Goal: Task Accomplishment & Management: Manage account settings

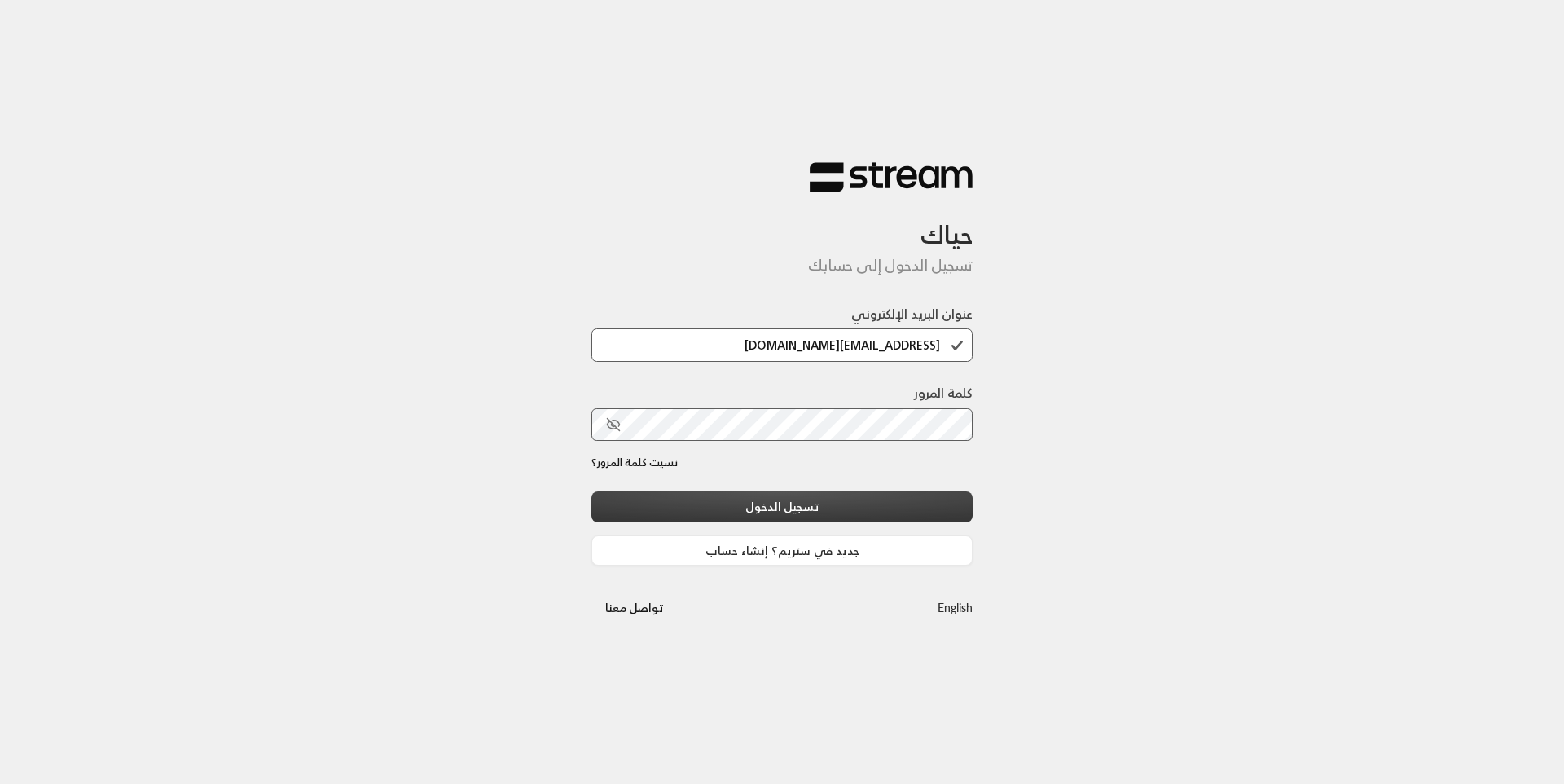
click at [782, 503] on button "تسجيل الدخول" at bounding box center [782, 506] width 381 height 30
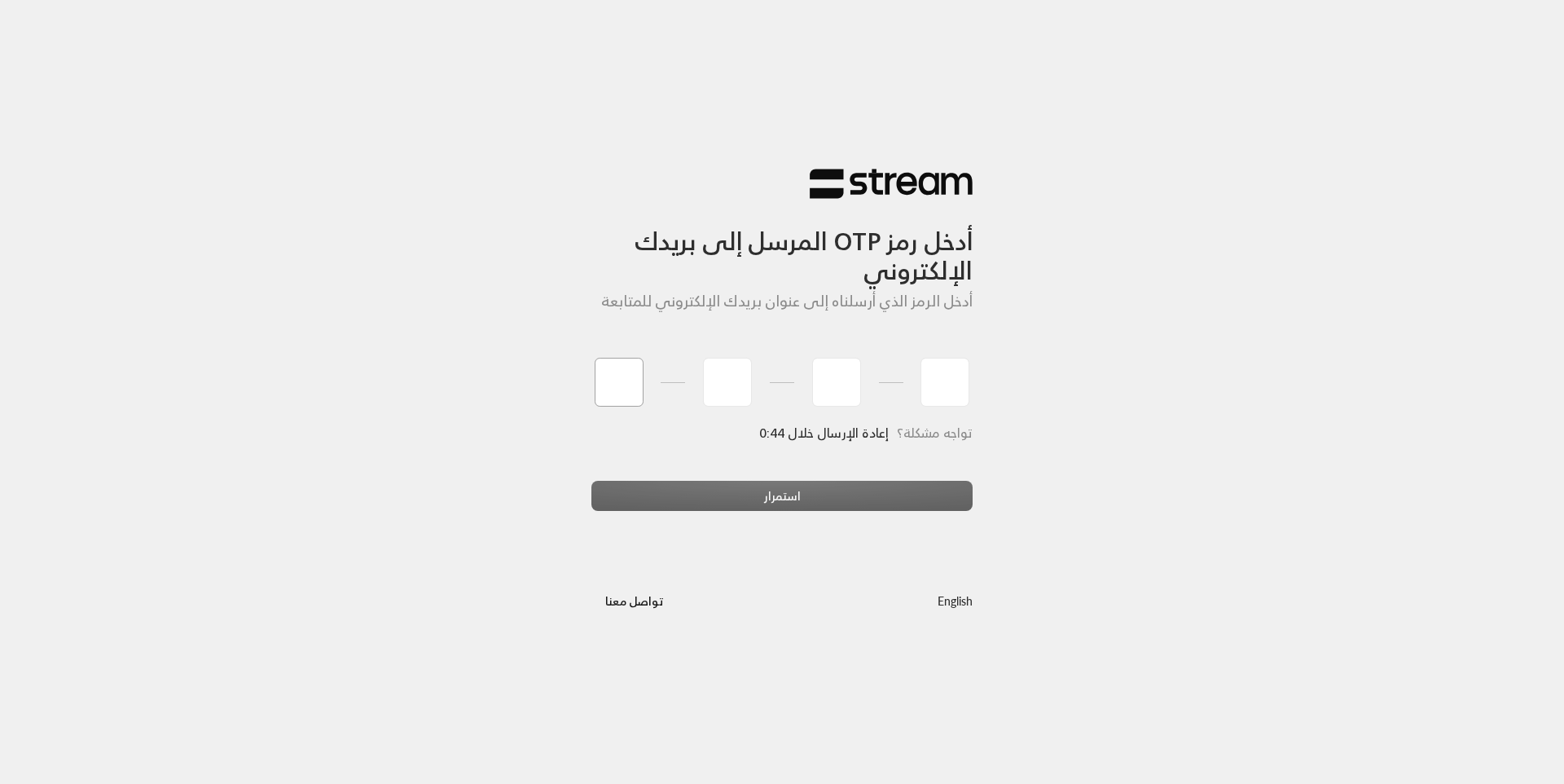
type input "5"
type input "8"
type input "3"
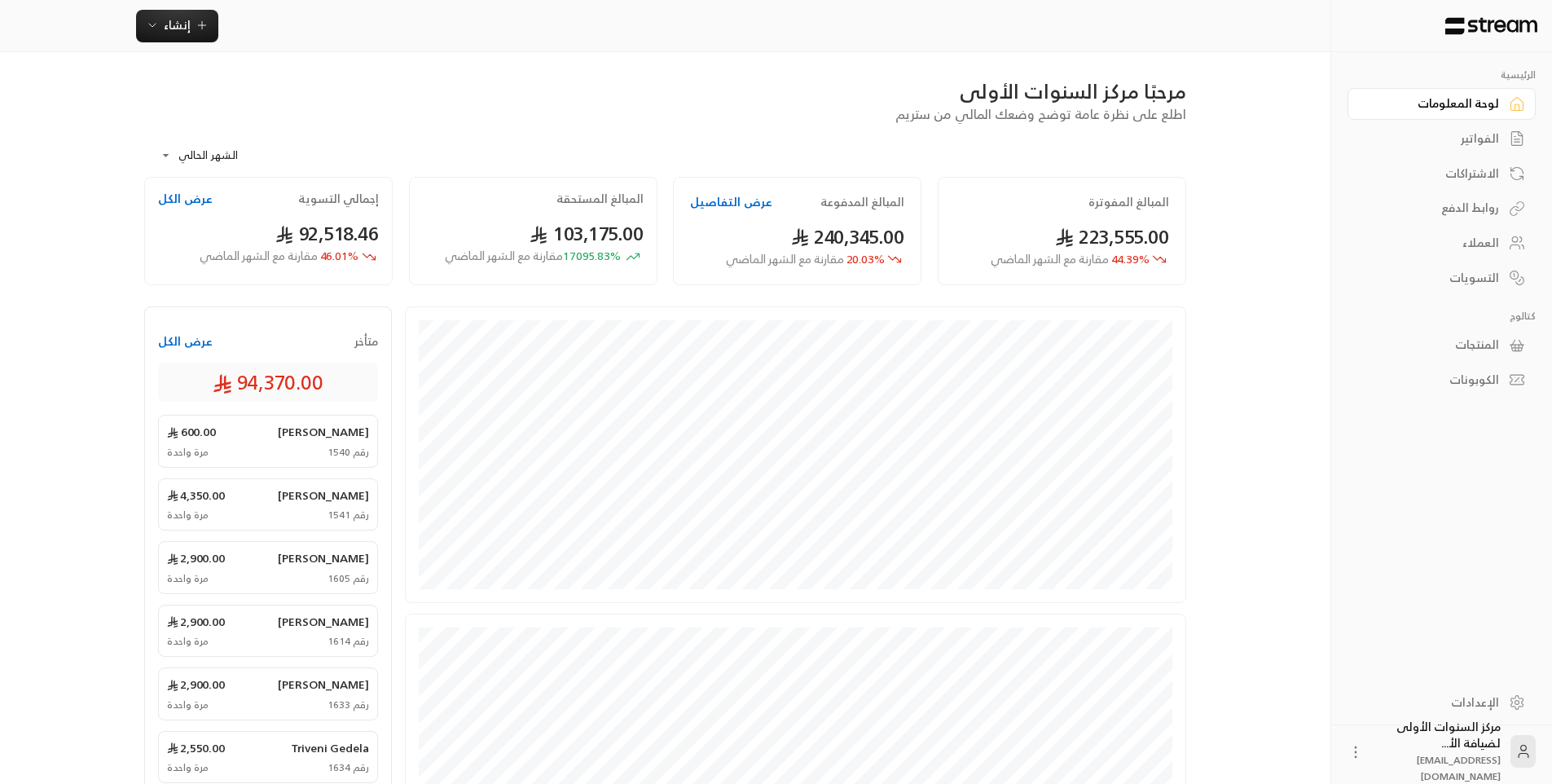
click at [1494, 140] on div "الفواتير" at bounding box center [1433, 138] width 131 height 16
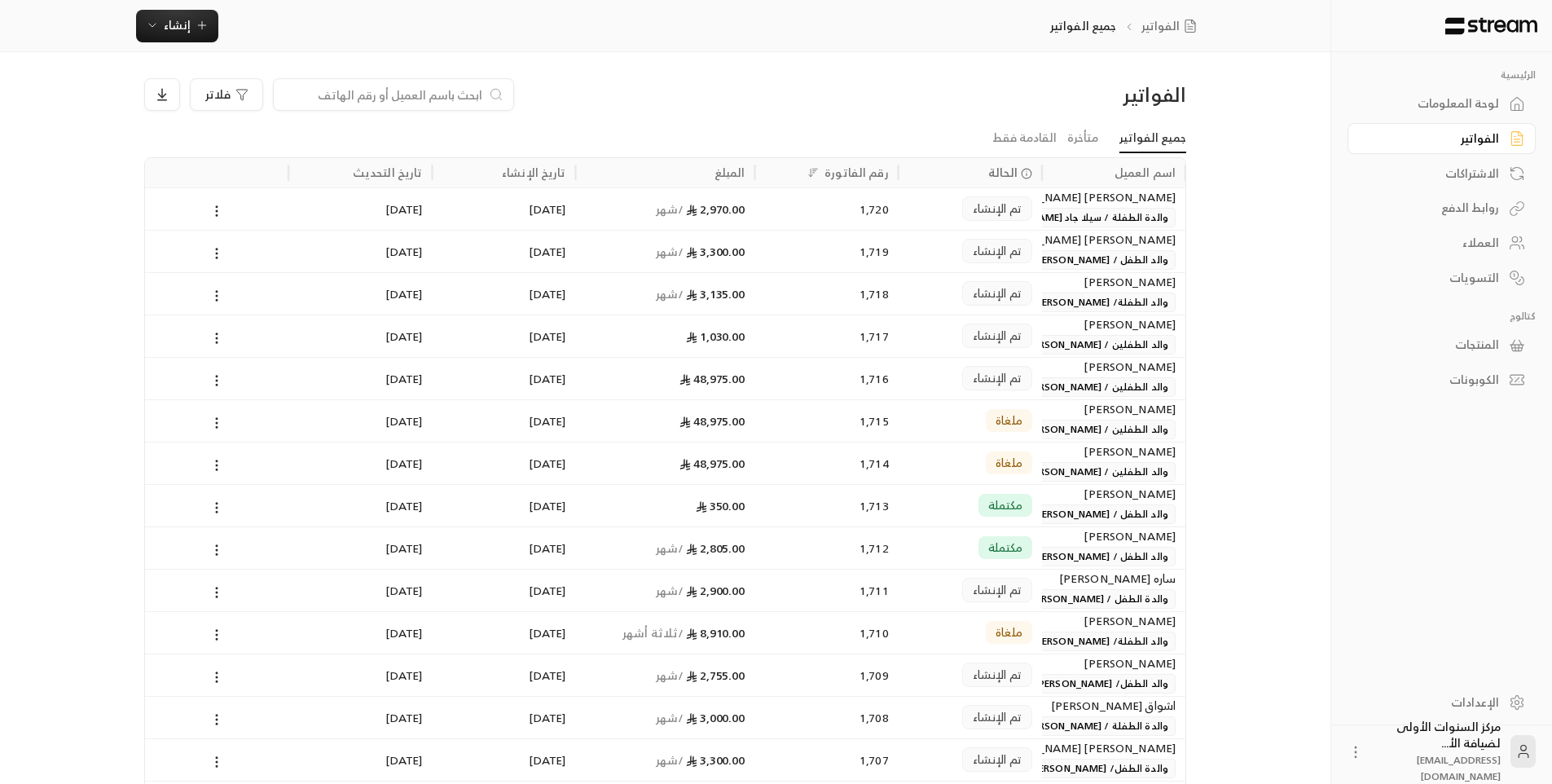
click at [958, 379] on div "تم الإنشاء" at bounding box center [970, 378] width 124 height 42
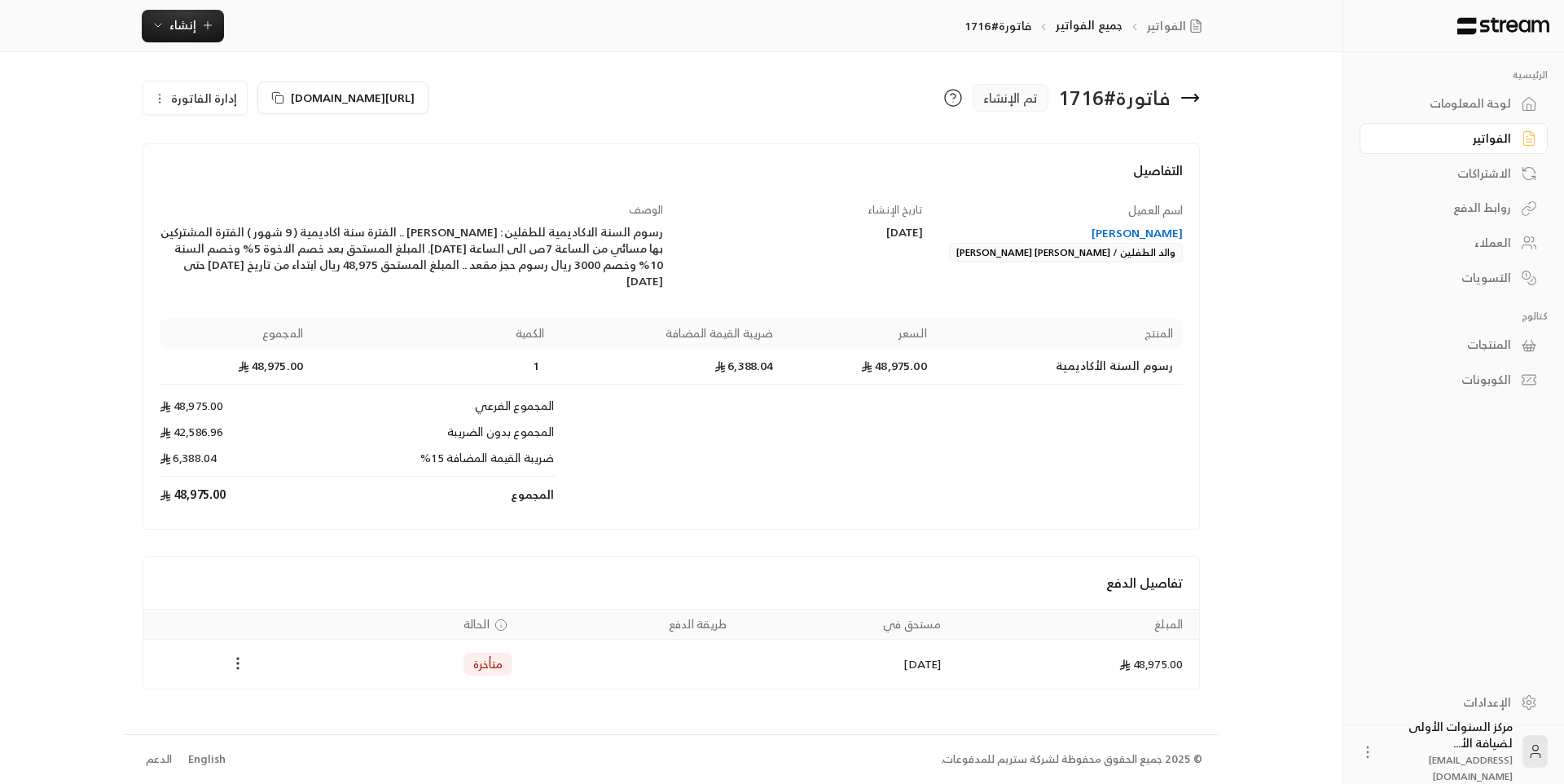
click at [240, 662] on icon "Payments" at bounding box center [237, 662] width 16 height 16
click at [282, 706] on li "تغيير الحالة الى مدفوعة" at bounding box center [299, 705] width 126 height 29
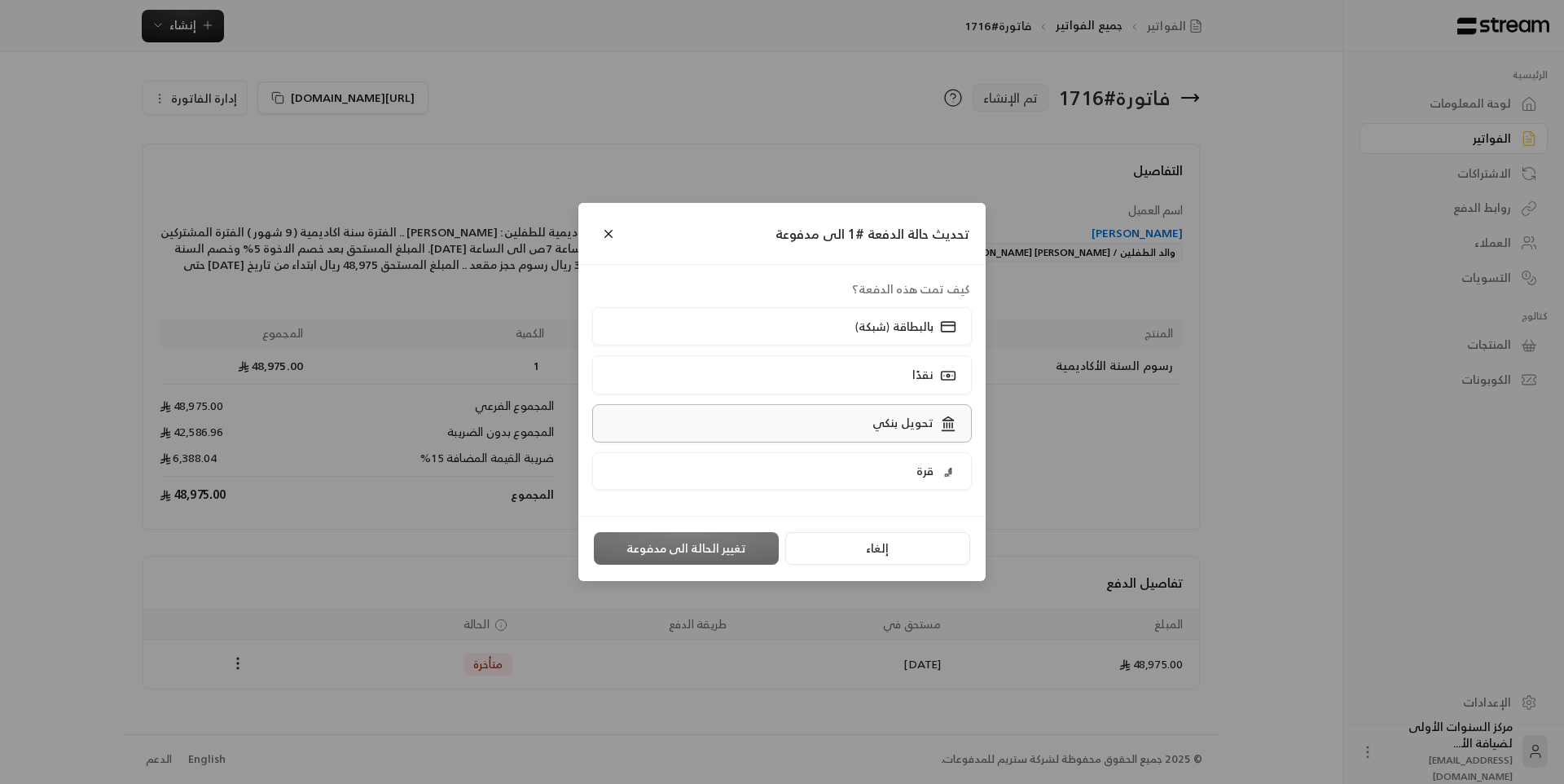
click at [817, 427] on label "تحويل بنكي" at bounding box center [782, 423] width 380 height 39
click at [711, 554] on button "تغيير الحالة الى مدفوعة" at bounding box center [687, 548] width 185 height 33
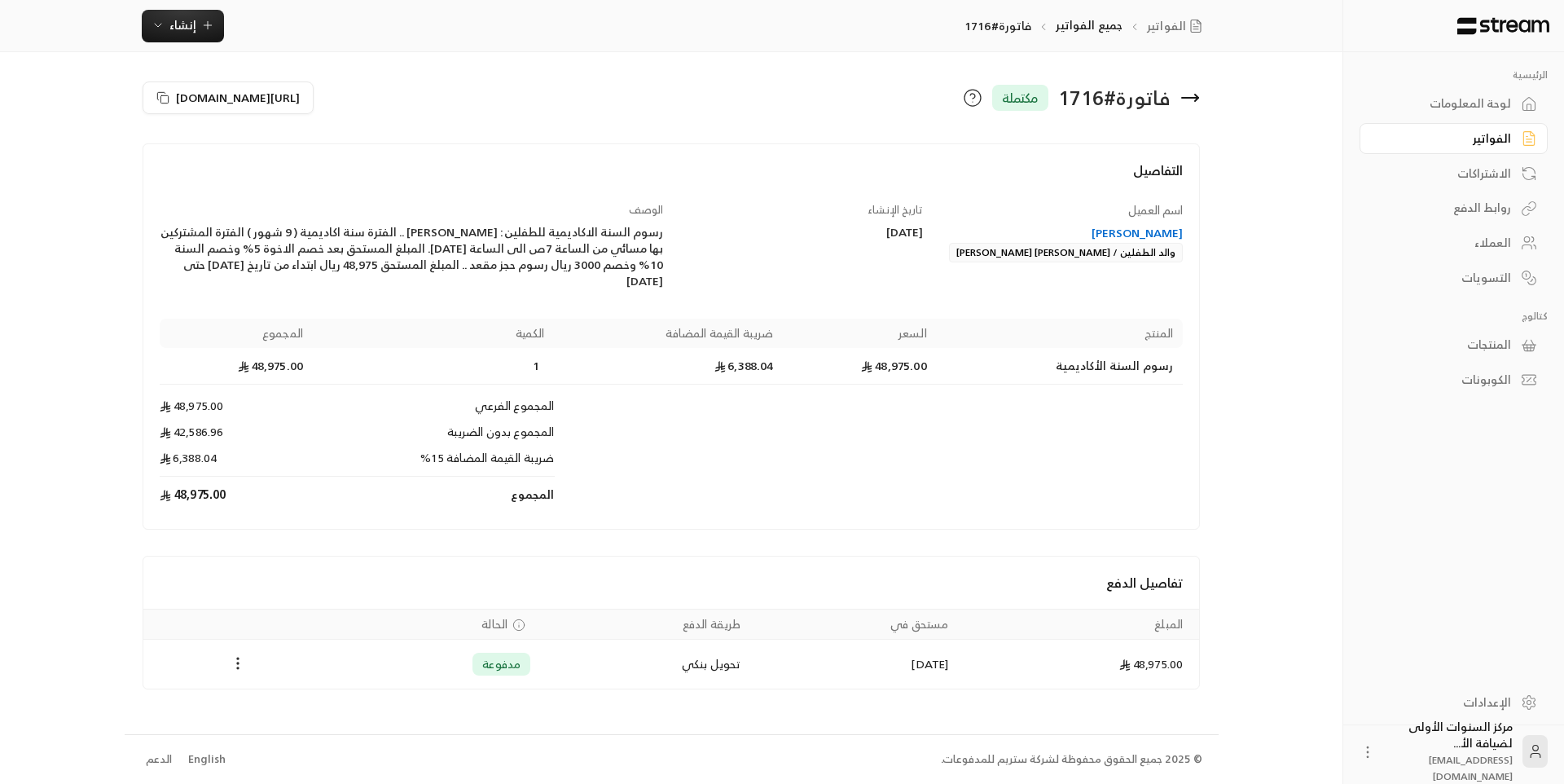
click at [1201, 103] on div "فاتورة # 1716 مكتملة" at bounding box center [939, 98] width 537 height 39
click at [1195, 101] on icon at bounding box center [1197, 98] width 3 height 7
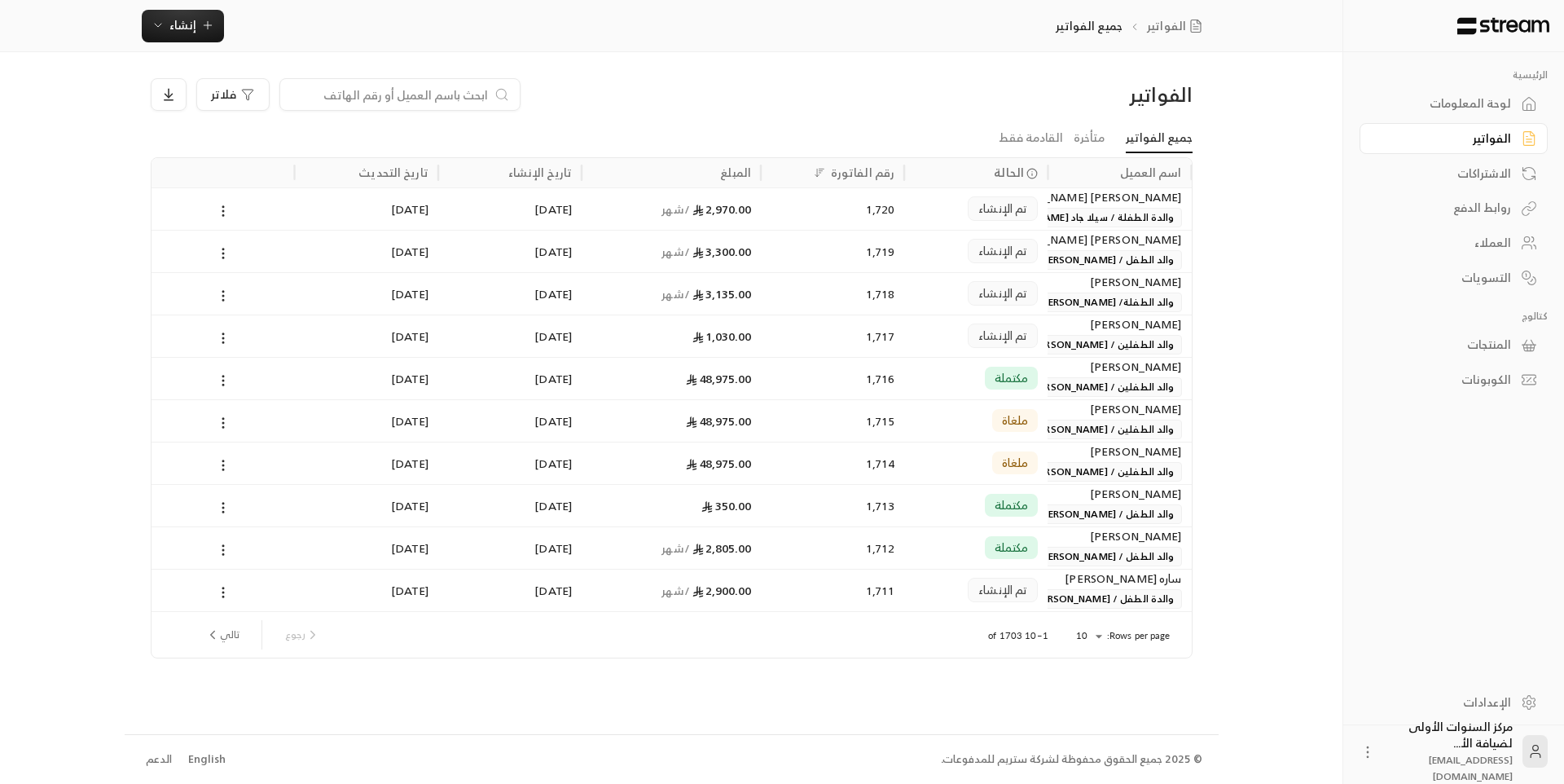
click at [1064, 338] on span "والد الطفلين / [PERSON_NAME] [PERSON_NAME]" at bounding box center [1062, 344] width 238 height 20
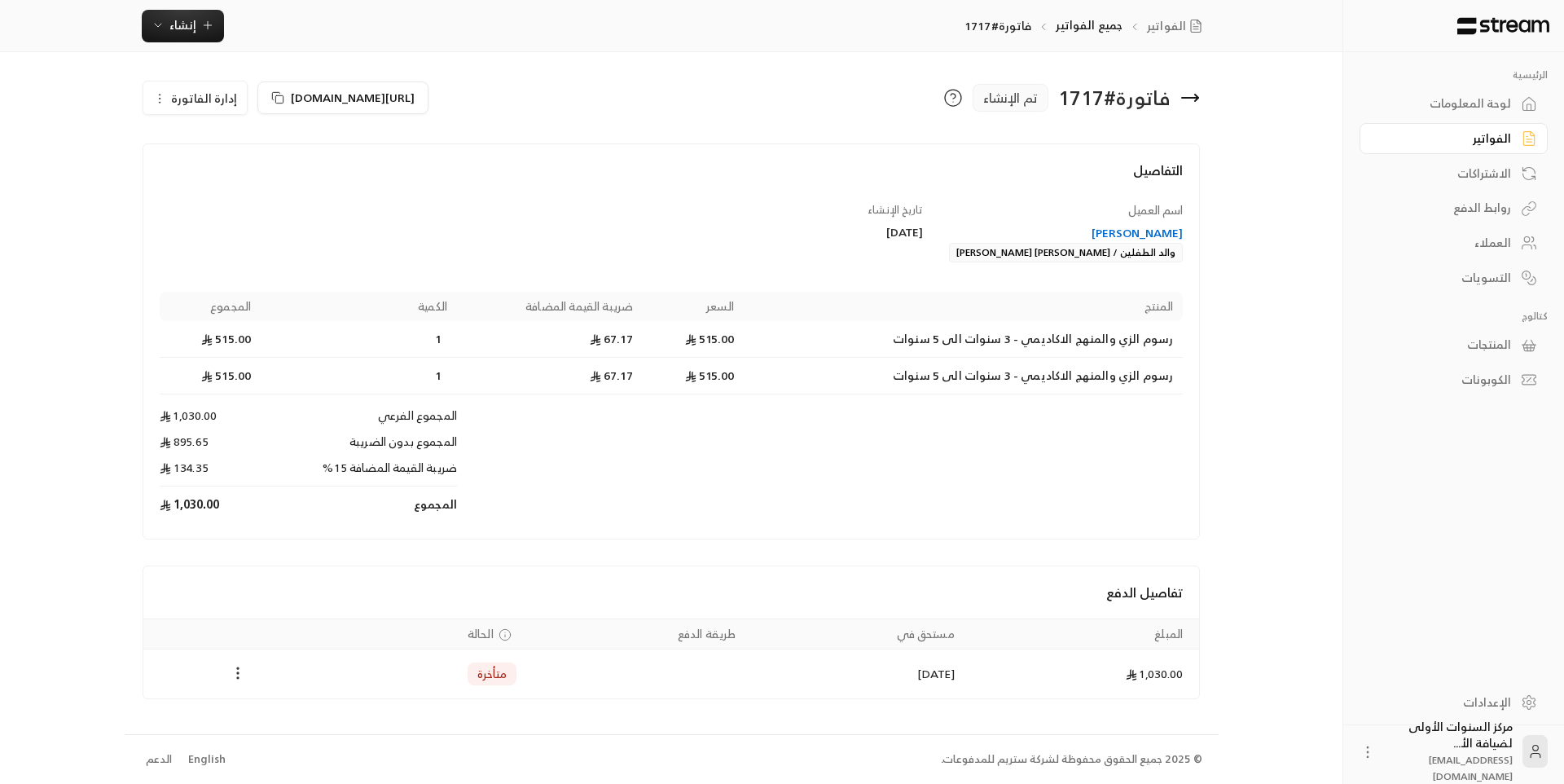
click at [241, 674] on icon "Payments" at bounding box center [237, 673] width 16 height 16
click at [296, 707] on li "تغيير الحالة الى مدفوعة" at bounding box center [299, 715] width 126 height 29
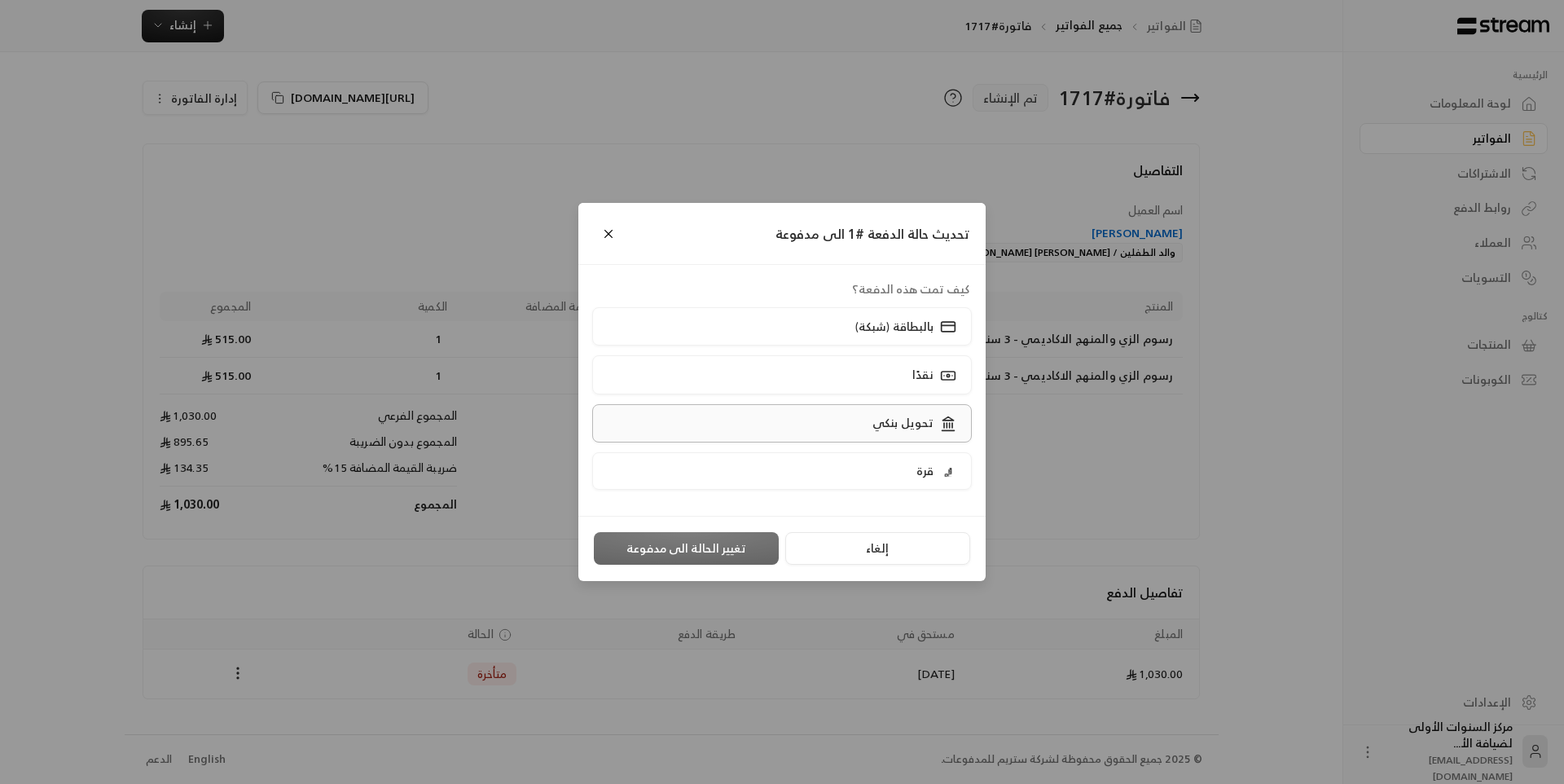
click at [827, 428] on label "تحويل بنكي" at bounding box center [782, 423] width 380 height 39
click at [710, 545] on button "تغيير الحالة الى مدفوعة" at bounding box center [687, 548] width 185 height 33
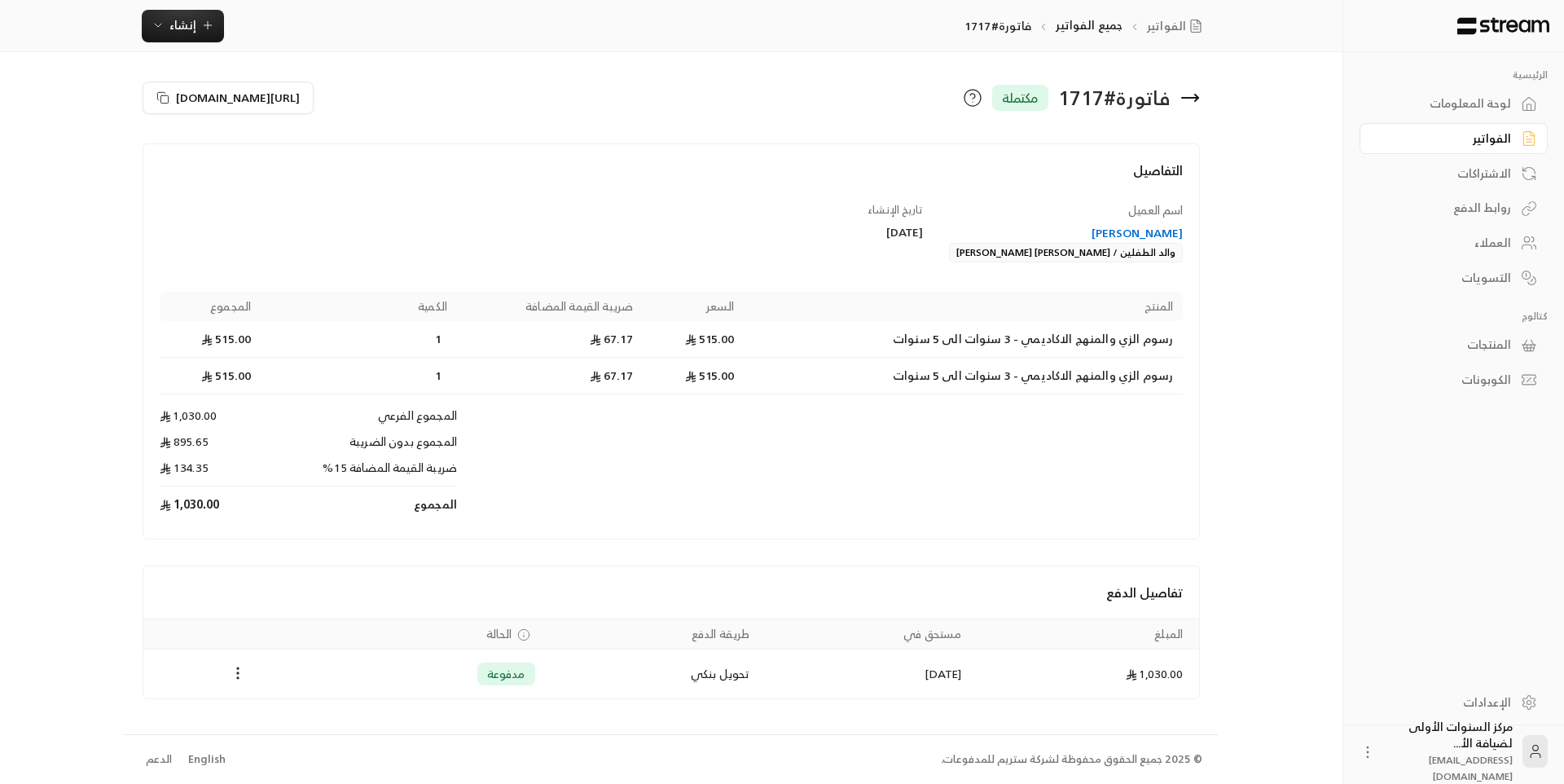
click at [1190, 96] on icon at bounding box center [1190, 98] width 20 height 20
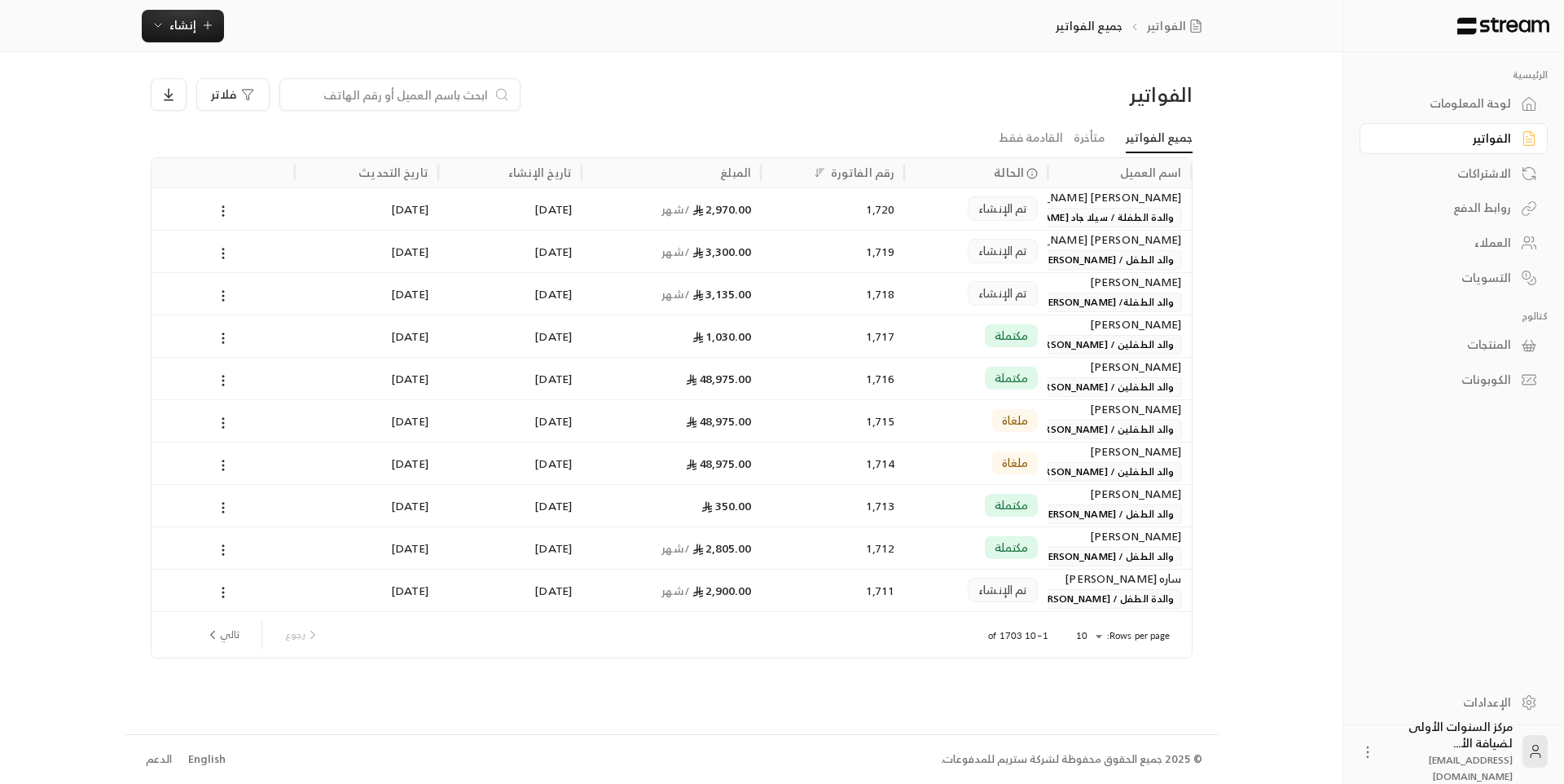
click at [1088, 336] on span "والد الطفلين / [PERSON_NAME] [PERSON_NAME]" at bounding box center [1062, 344] width 238 height 20
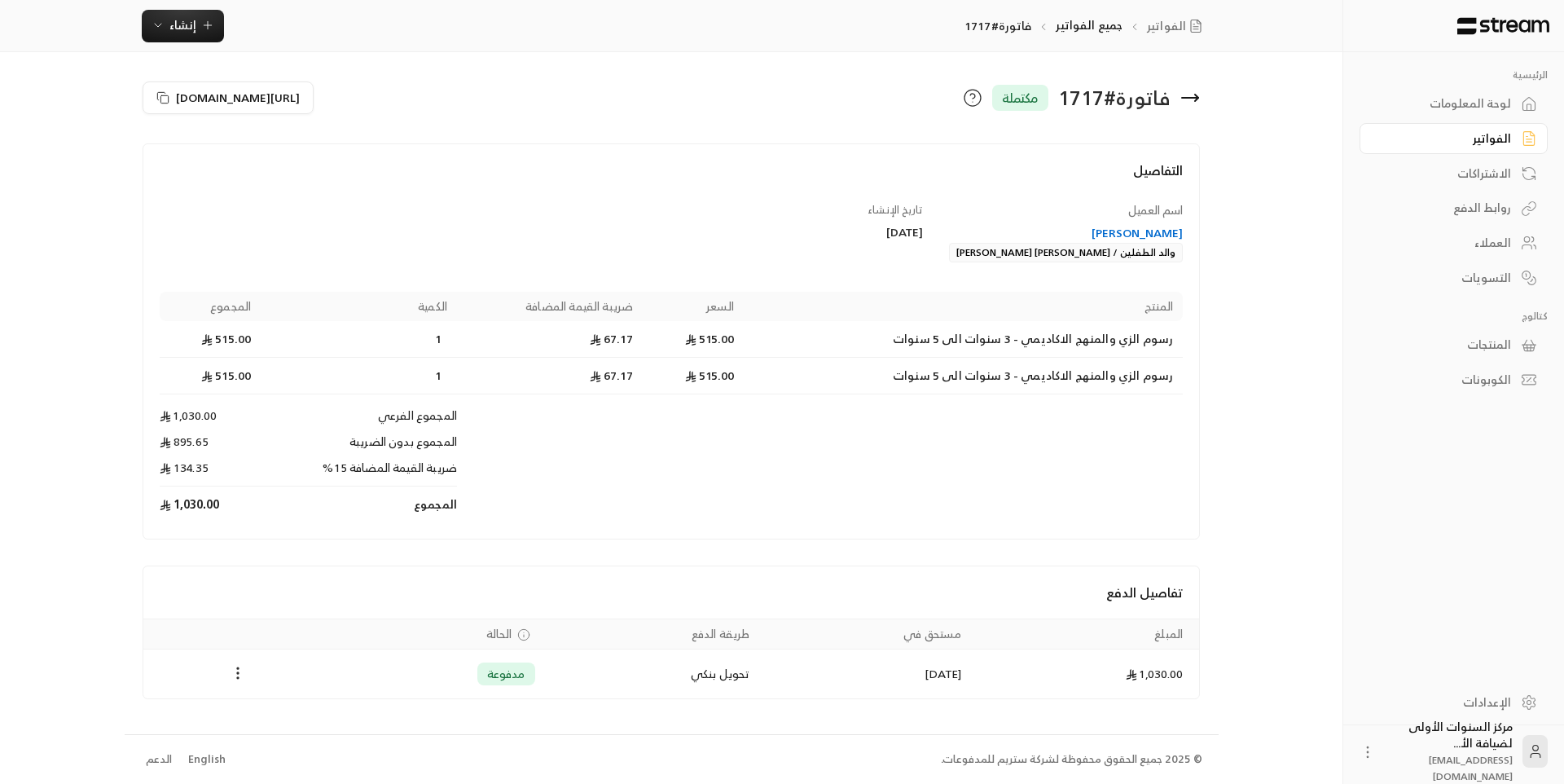
click at [1156, 229] on div "[PERSON_NAME]" at bounding box center [1061, 233] width 245 height 16
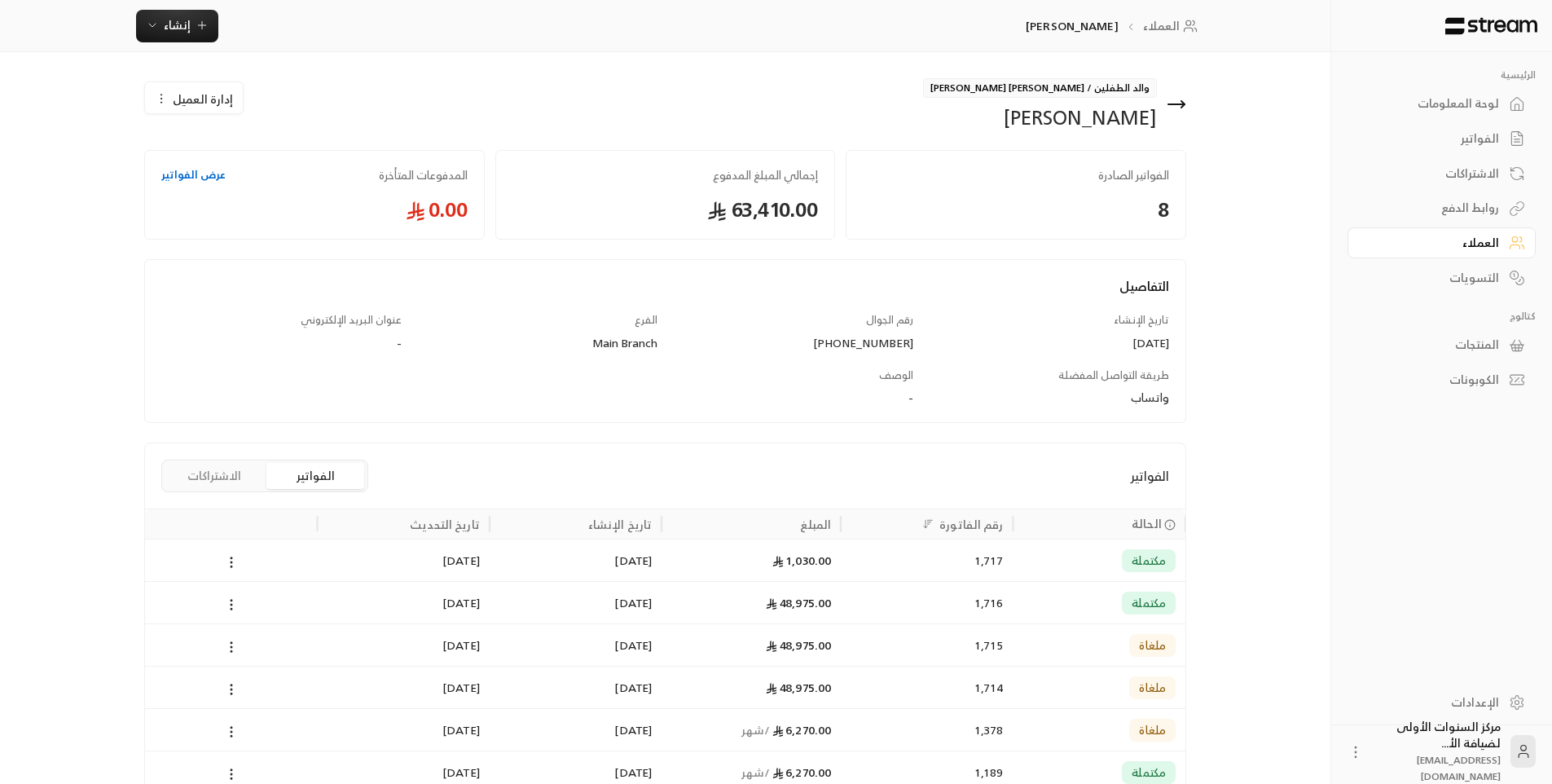
click at [1177, 104] on icon at bounding box center [1176, 104] width 16 height 0
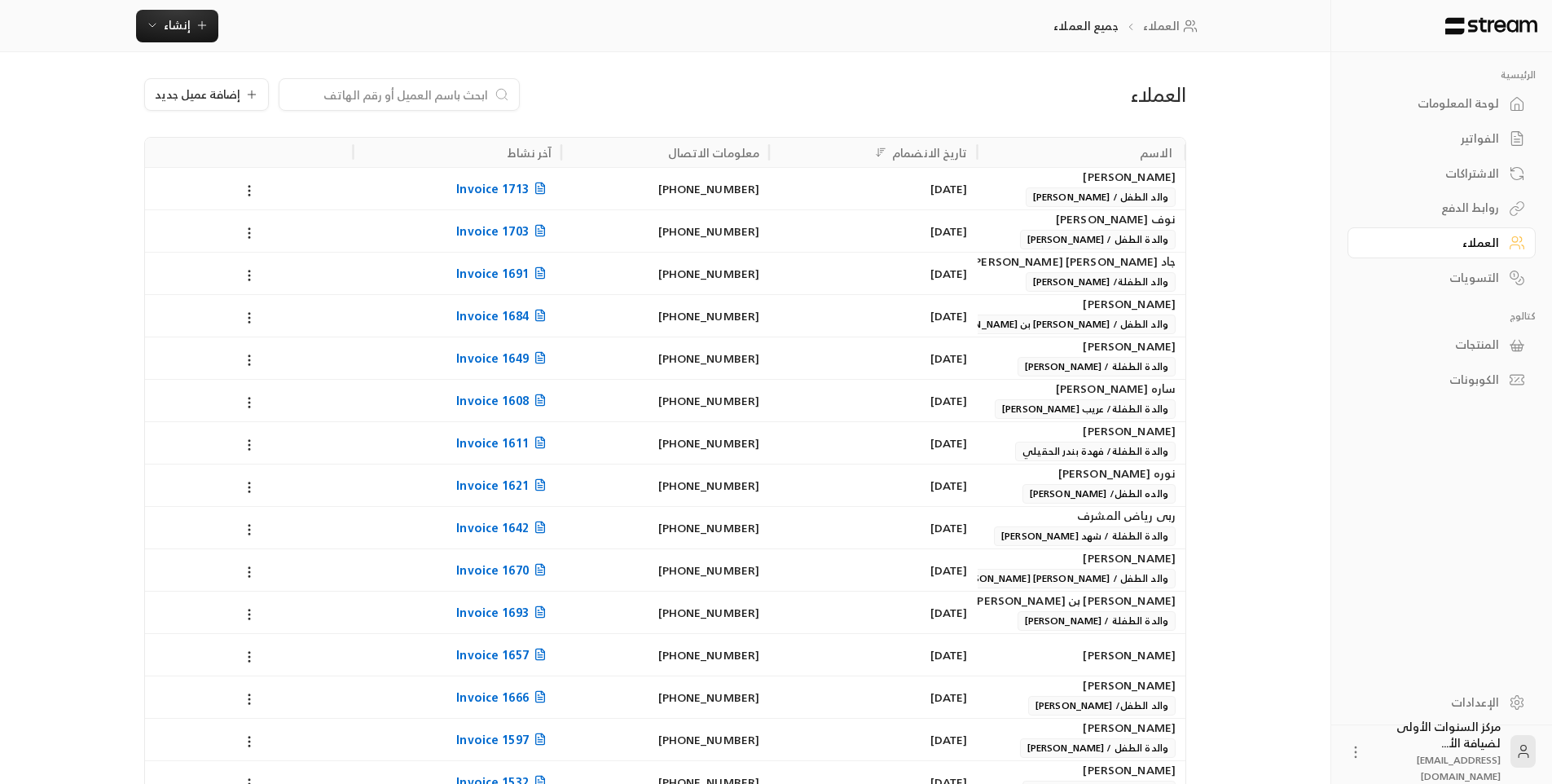
click at [1484, 95] on div "لوحة المعلومات" at bounding box center [1433, 103] width 131 height 16
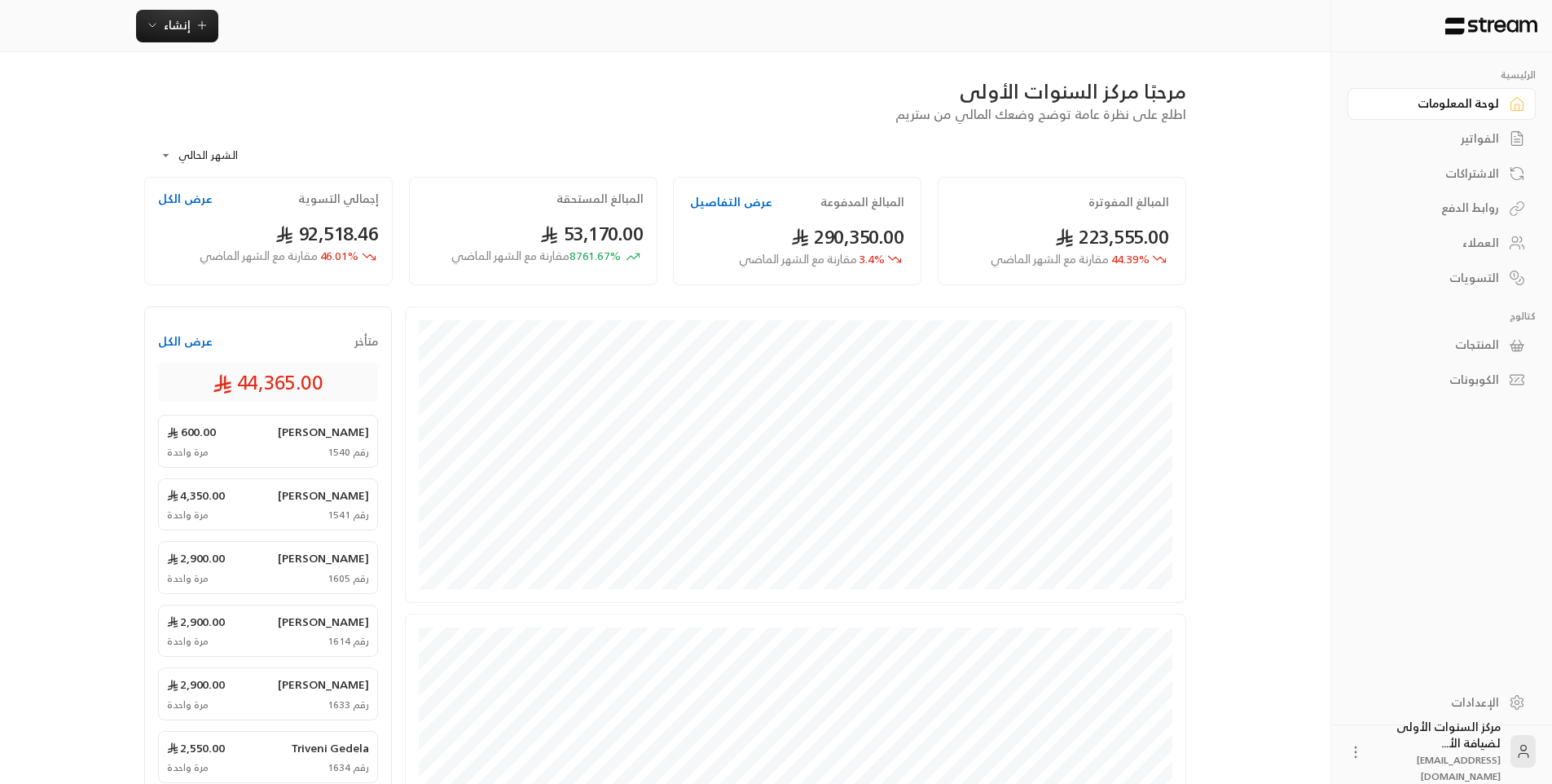
click at [695, 73] on div "**********" at bounding box center [665, 567] width 1094 height 1031
